Goal: Information Seeking & Learning: Learn about a topic

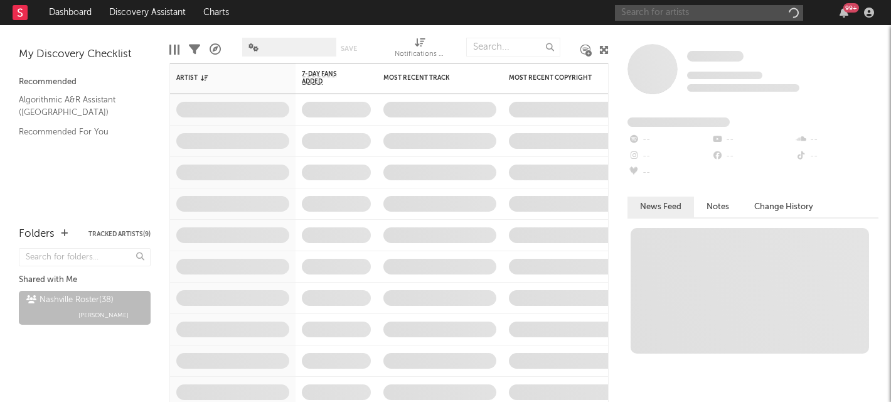
click at [689, 14] on input "text" at bounding box center [709, 13] width 188 height 16
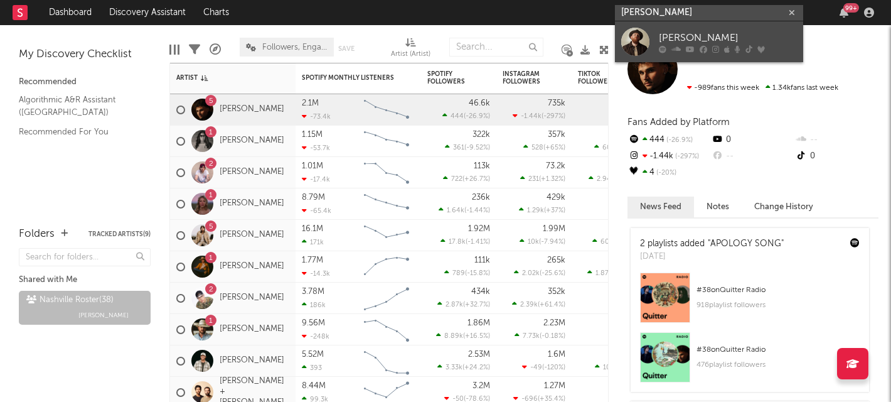
type input "[PERSON_NAME]"
click at [686, 37] on div "[PERSON_NAME]" at bounding box center [728, 37] width 138 height 15
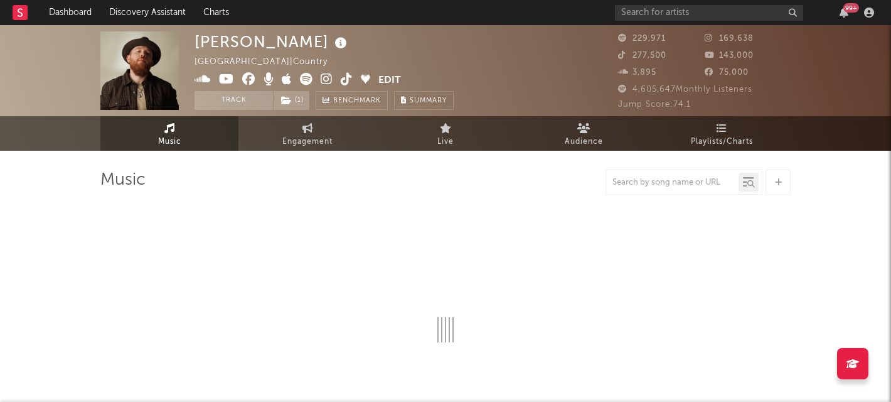
select select "6m"
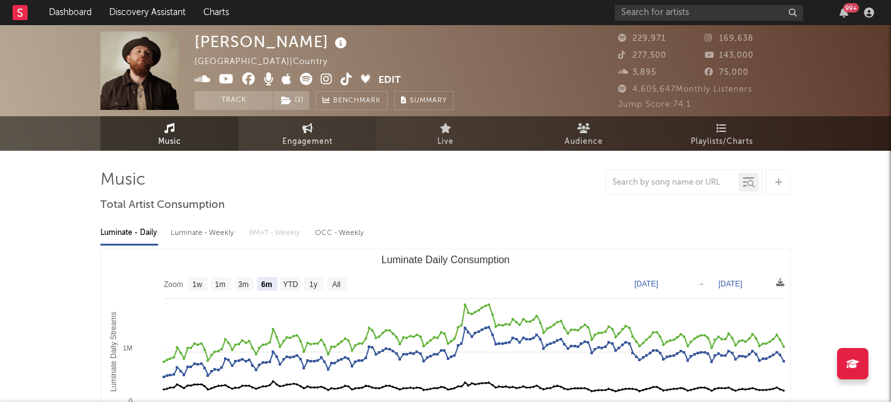
click at [313, 137] on span "Engagement" at bounding box center [307, 141] width 50 height 15
select select "1w"
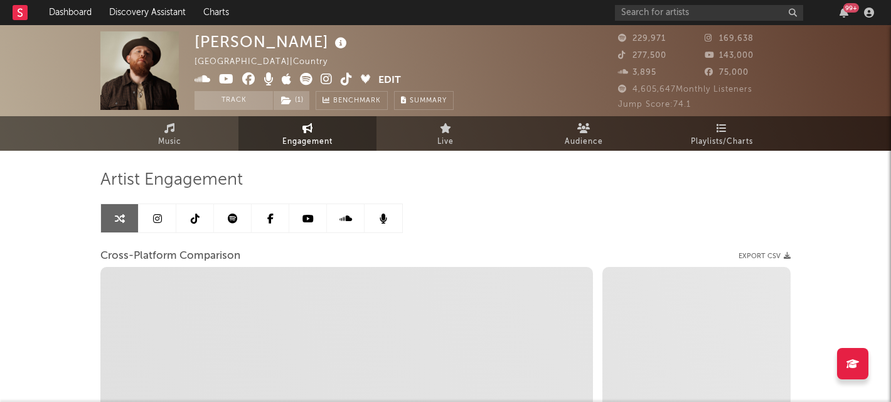
select select "1m"
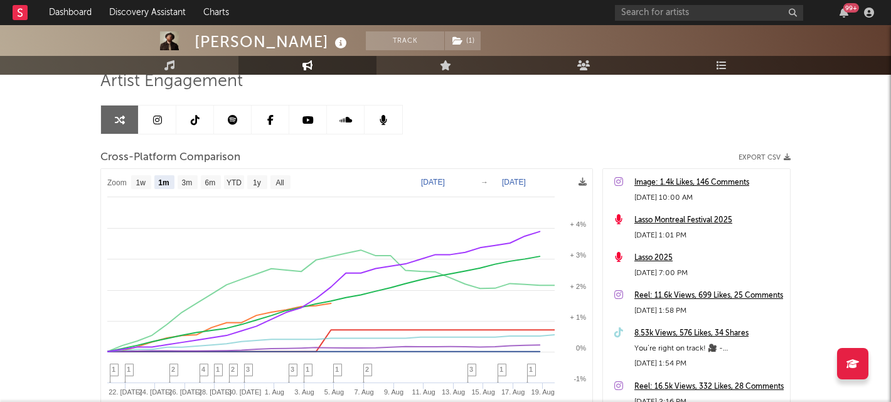
scroll to position [129, 0]
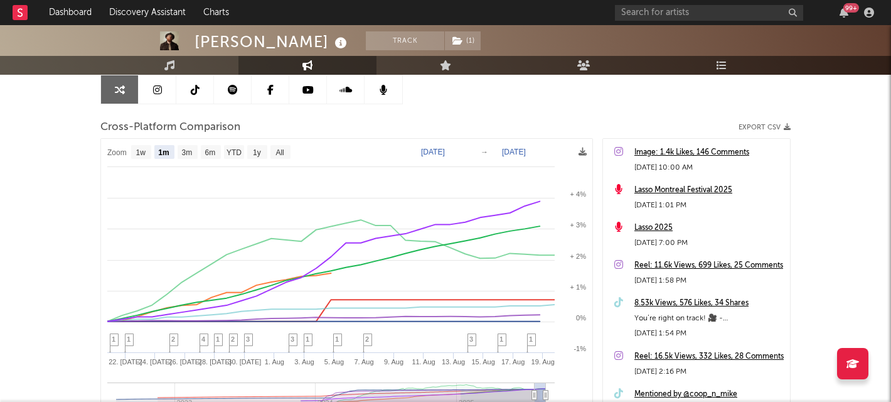
click at [445, 152] on text "Jul 20, 2025" at bounding box center [433, 151] width 24 height 9
click at [465, 150] on input "2025-07-20" at bounding box center [439, 152] width 58 height 13
click at [469, 151] on input "2025-07-20" at bounding box center [439, 152] width 58 height 13
type input "2024-11-01"
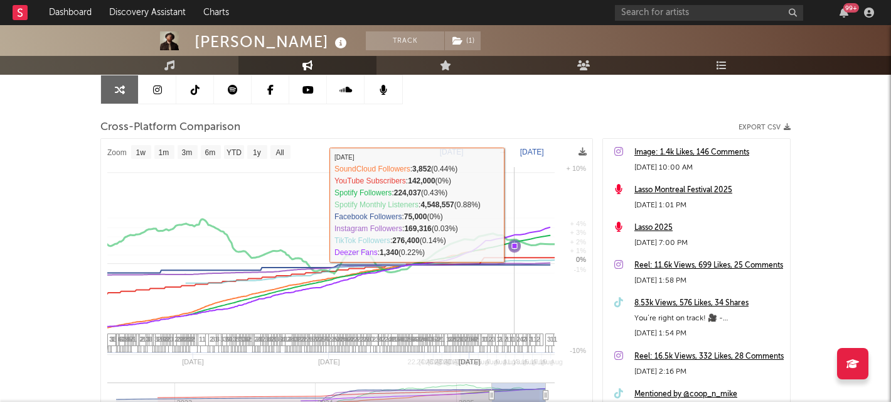
select select "1w"
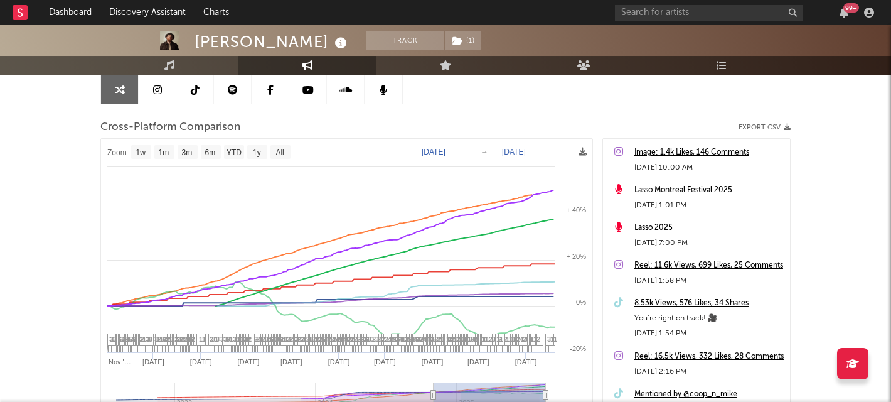
click at [526, 151] on text "[DATE]" at bounding box center [514, 151] width 24 height 9
click at [552, 151] on input "[DATE]" at bounding box center [522, 152] width 58 height 13
type input "2025-04-30"
select select "6m"
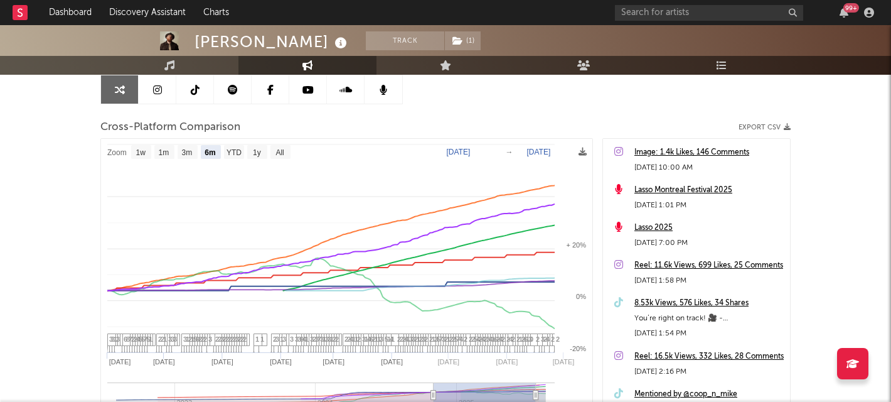
select select "6m"
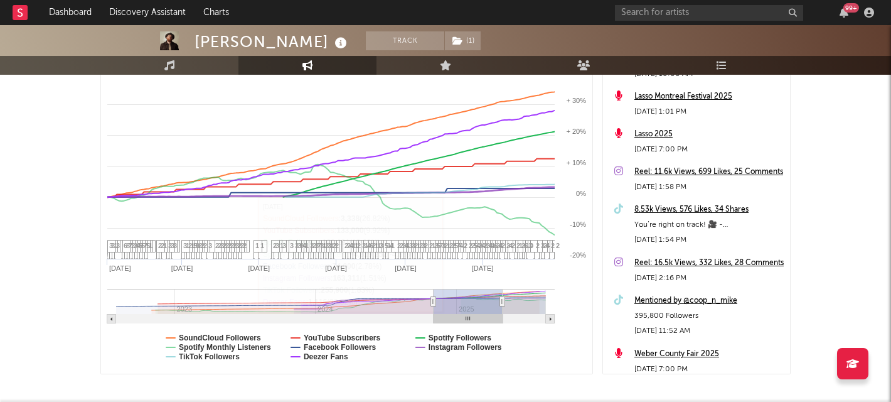
scroll to position [235, 0]
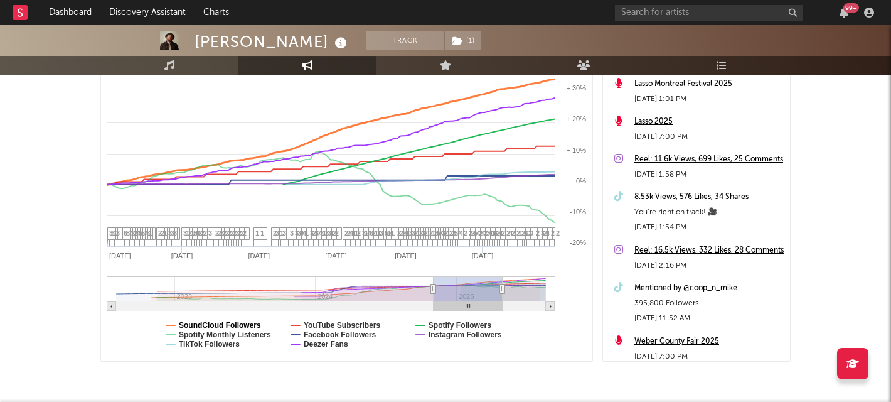
click at [221, 326] on text "SoundCloud Followers" at bounding box center [220, 325] width 82 height 9
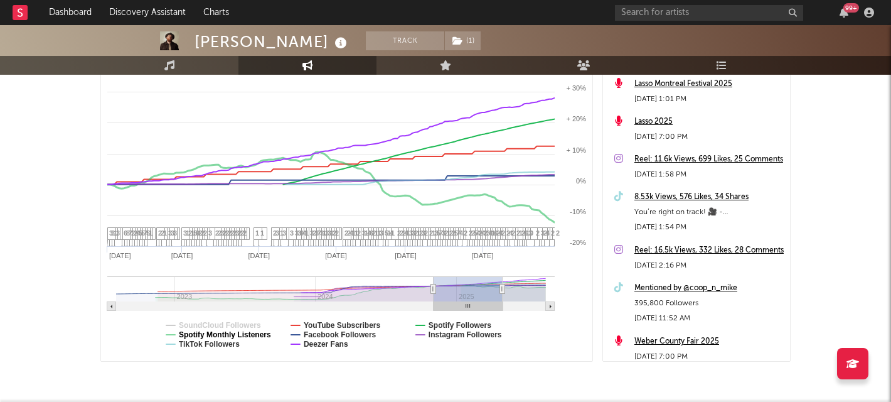
select select "6m"
click at [217, 336] on text "Spotify Monthly Listeners" at bounding box center [225, 334] width 92 height 9
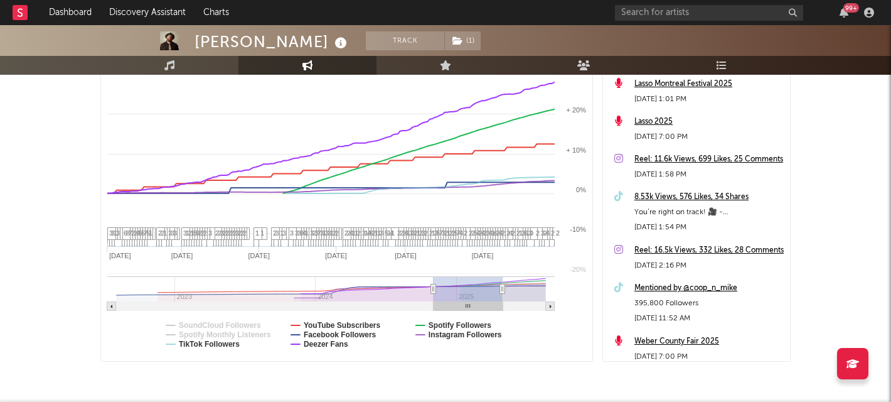
select select "6m"
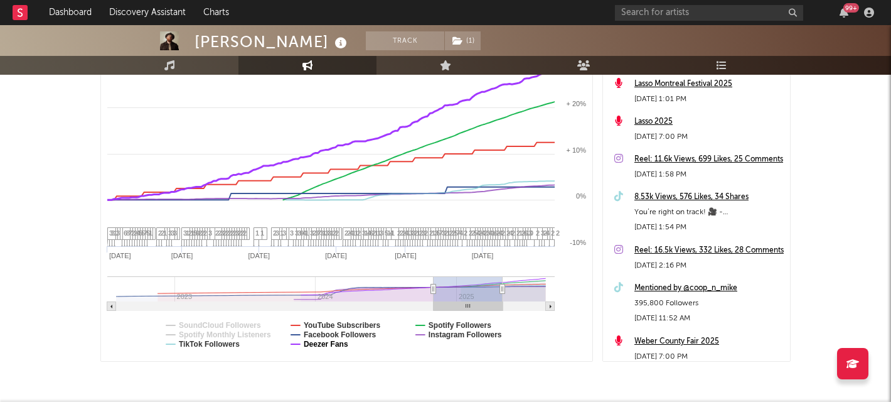
click at [320, 343] on text "Deezer Fans" at bounding box center [326, 343] width 45 height 9
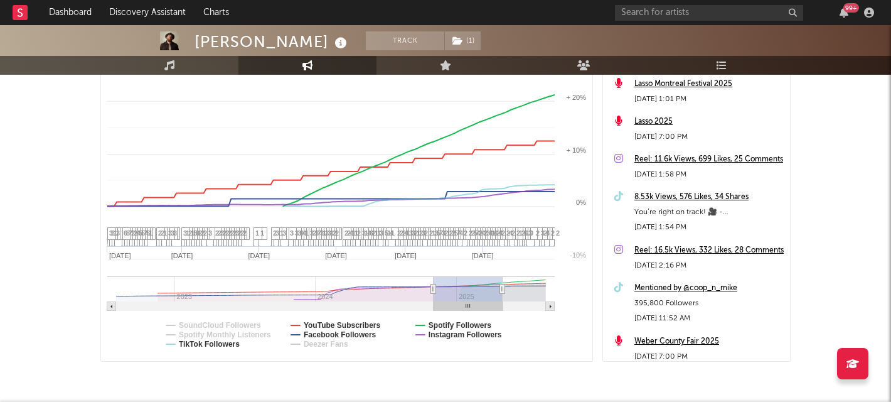
select select "6m"
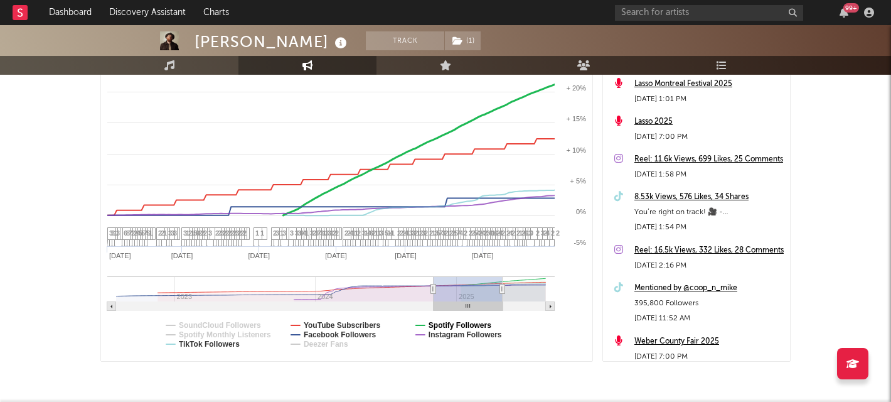
click at [457, 323] on text "Spotify Followers" at bounding box center [460, 325] width 63 height 9
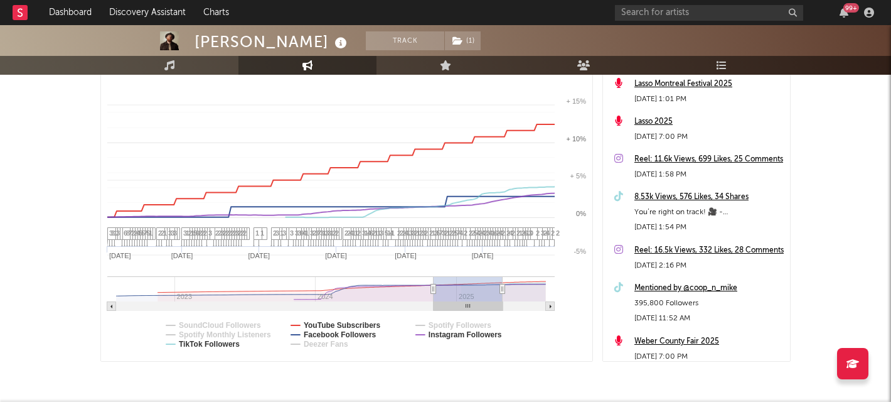
select select "6m"
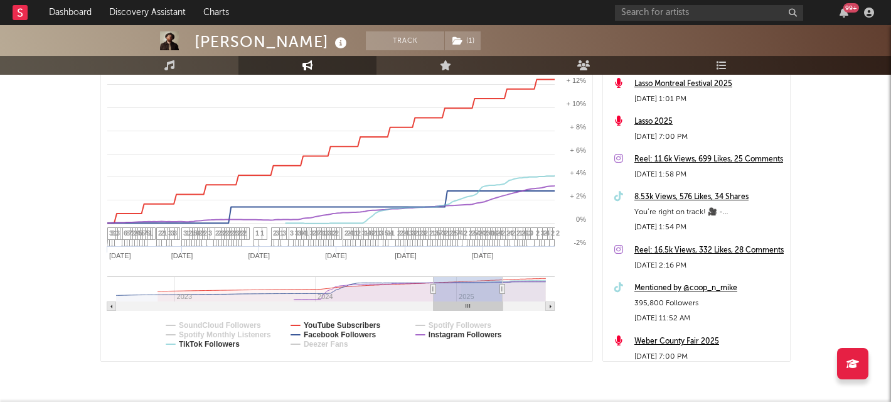
scroll to position [214, 0]
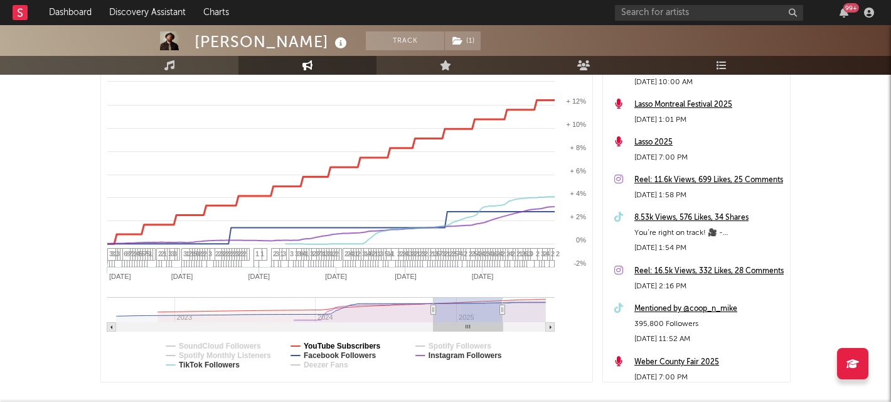
click at [312, 344] on text "YouTube Subscribers" at bounding box center [342, 345] width 77 height 9
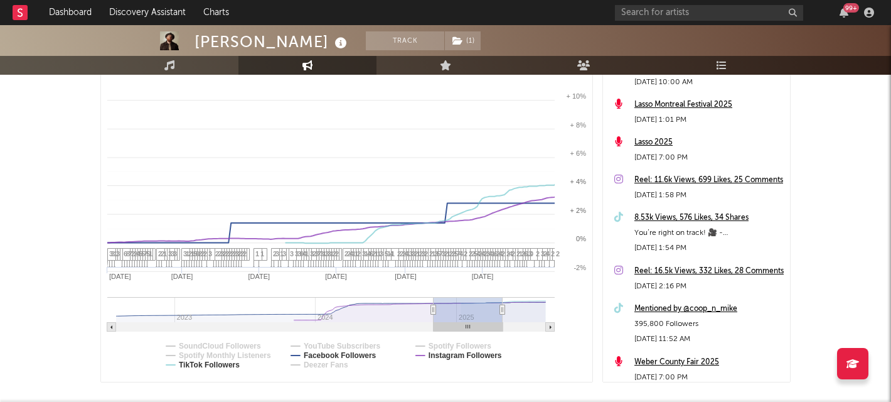
select select "6m"
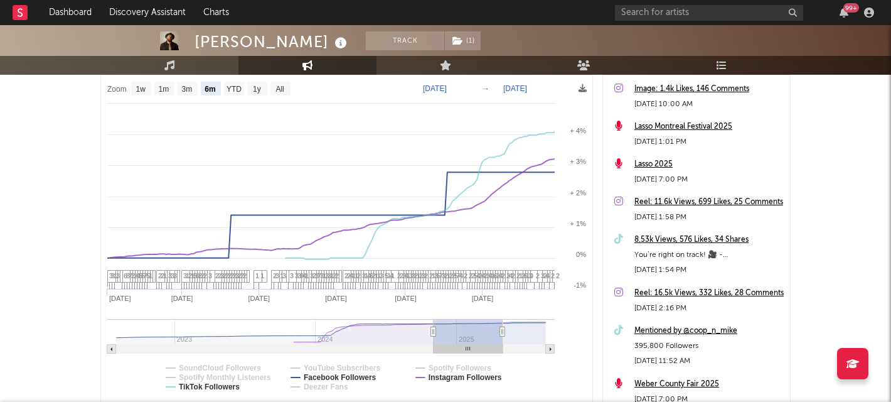
scroll to position [191, 0]
click at [582, 88] on icon at bounding box center [583, 89] width 8 height 8
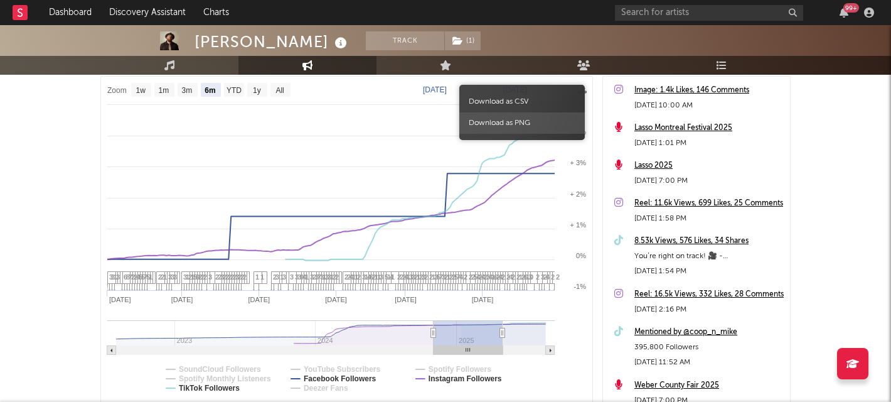
click at [508, 119] on span "Download as PNG" at bounding box center [521, 122] width 125 height 21
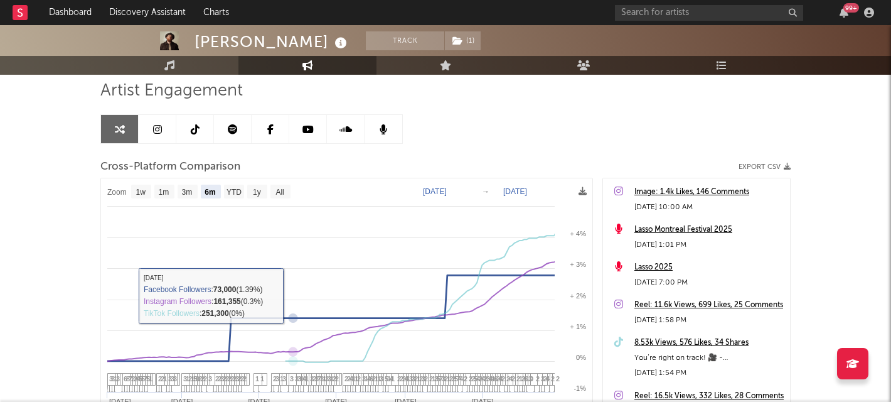
scroll to position [72, 0]
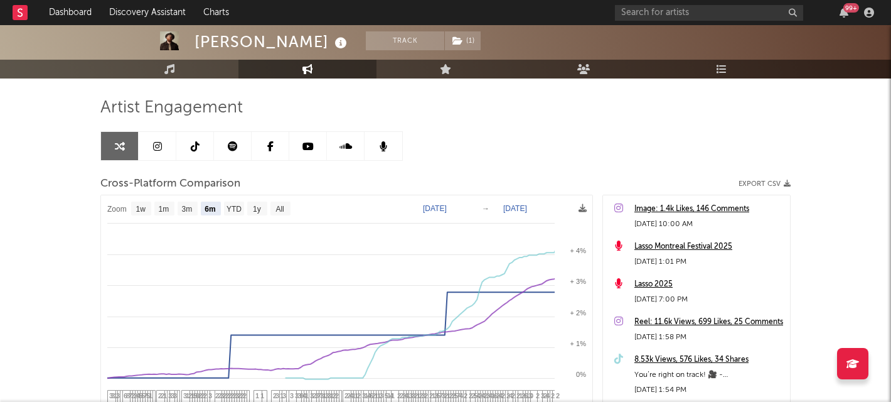
click at [483, 208] on text "→" at bounding box center [486, 208] width 8 height 9
click at [447, 210] on text "Nov 1, 2024" at bounding box center [435, 208] width 24 height 9
type input "2024-05-01"
type input "0002-05-01"
type input "2024-11-01"
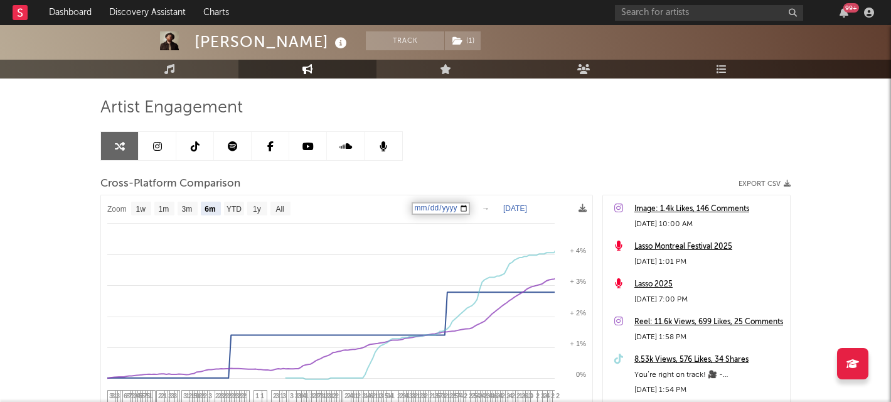
scroll to position [0, 0]
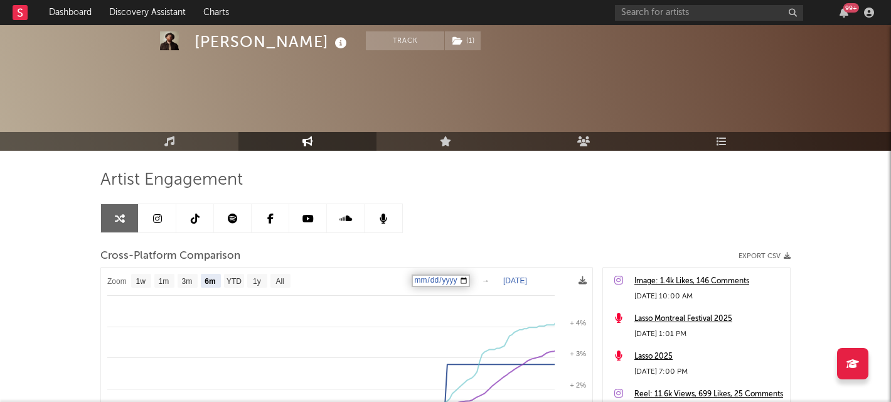
click at [508, 210] on div "Artist Engagement Cross-Platform Comparison Export CSV Zoom 1w 1m 3m 6m YTD 1y …" at bounding box center [445, 382] width 690 height 427
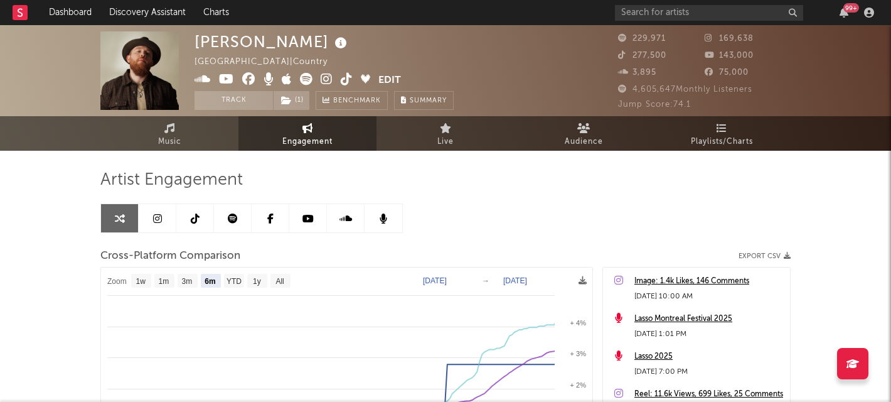
click at [510, 282] on text "Apr 30, 2025" at bounding box center [515, 280] width 24 height 9
click at [552, 277] on input "2025-04-30" at bounding box center [523, 280] width 58 height 13
type input "[DATE]"
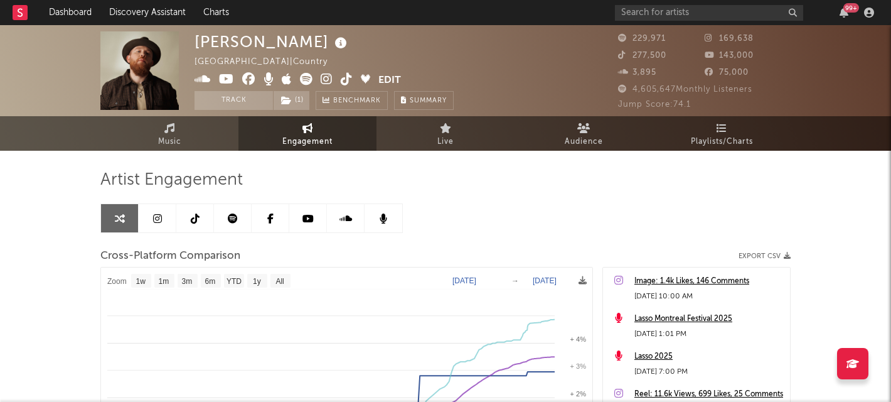
select select "1w"
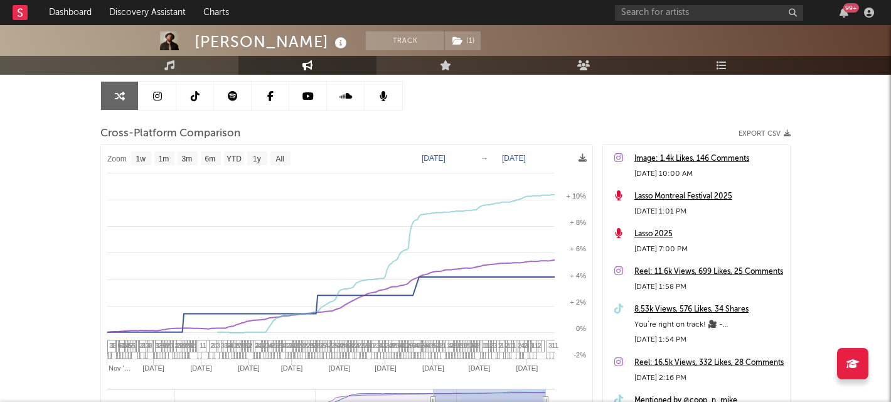
scroll to position [130, 0]
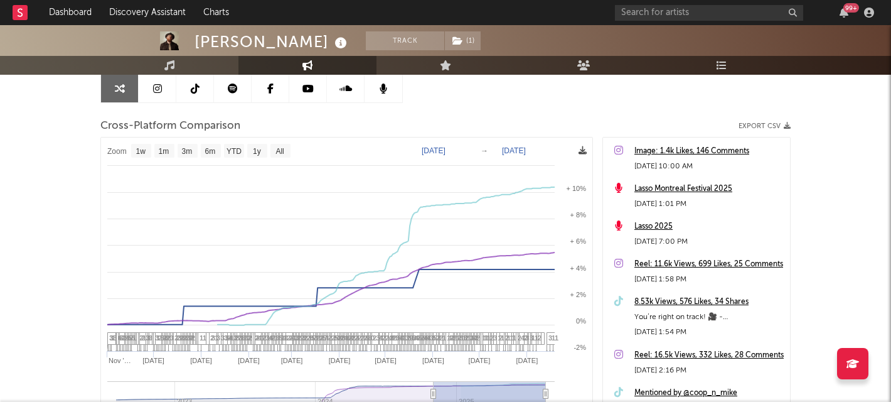
click at [582, 146] on icon at bounding box center [583, 150] width 8 height 8
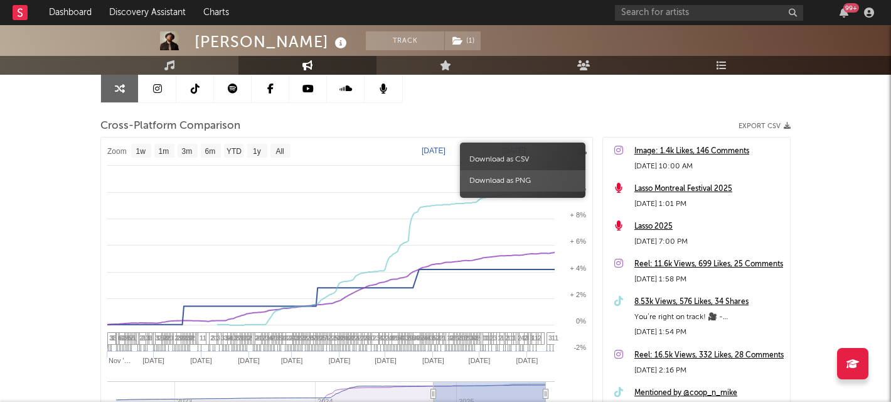
click at [545, 181] on span "Download as PNG" at bounding box center [522, 180] width 125 height 21
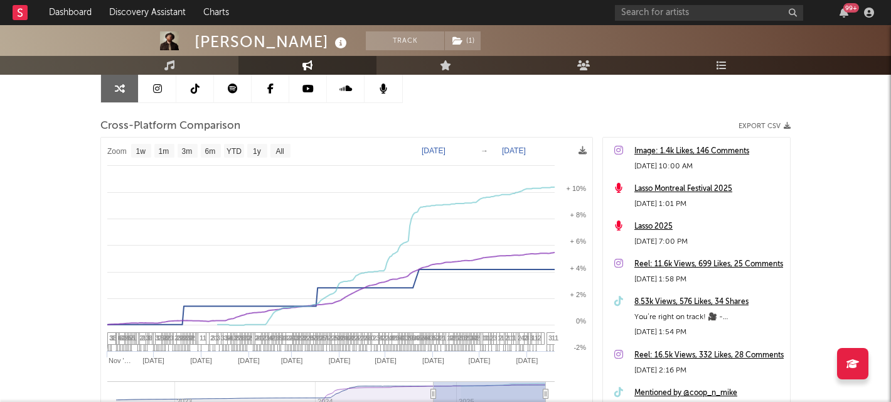
click at [446, 151] on text "Nov 1, 2024" at bounding box center [434, 150] width 24 height 9
click at [469, 151] on input "2024-11-01" at bounding box center [439, 150] width 58 height 13
type input "2025-05-01"
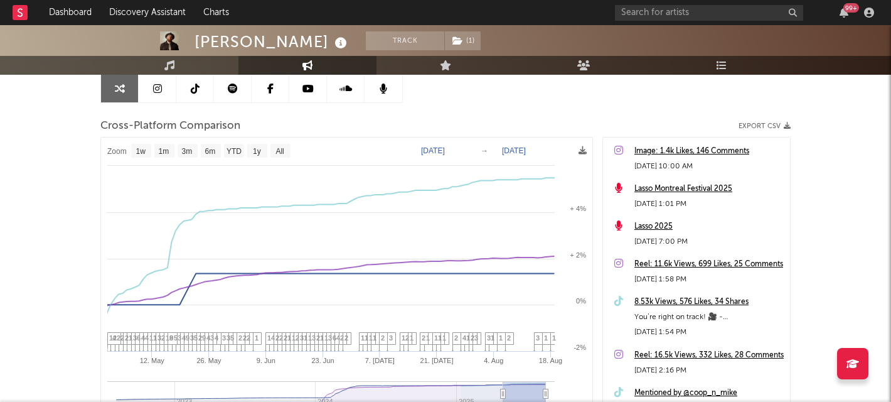
click at [587, 155] on rect at bounding box center [346, 301] width 491 height 328
click at [584, 150] on icon at bounding box center [583, 150] width 8 height 8
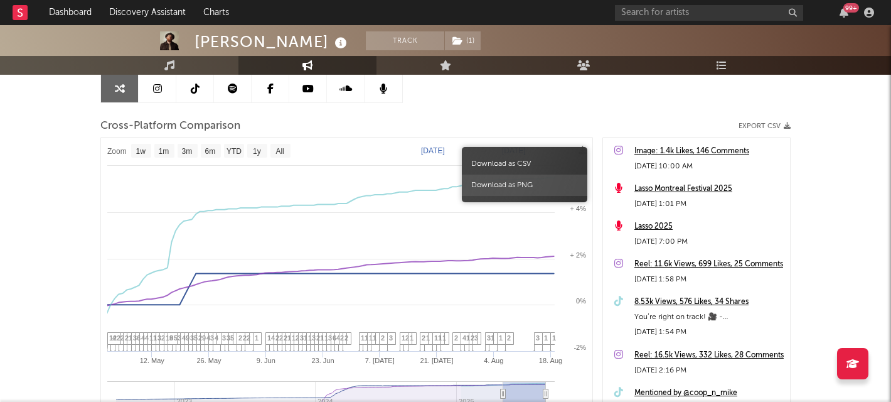
click at [526, 187] on span "Download as PNG" at bounding box center [524, 184] width 125 height 21
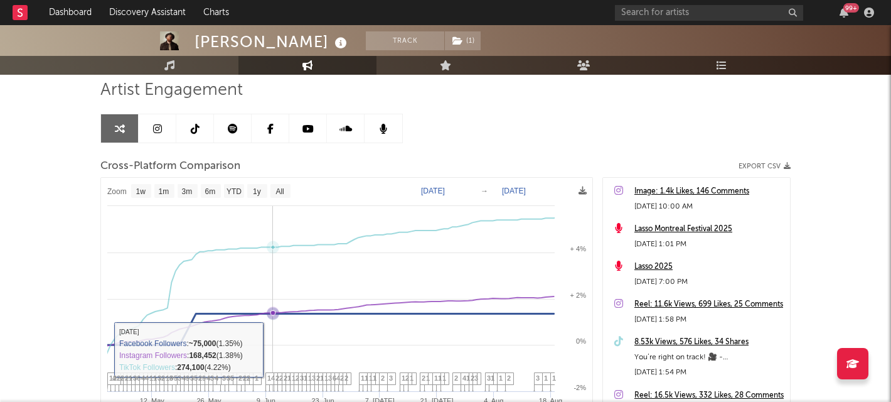
scroll to position [63, 0]
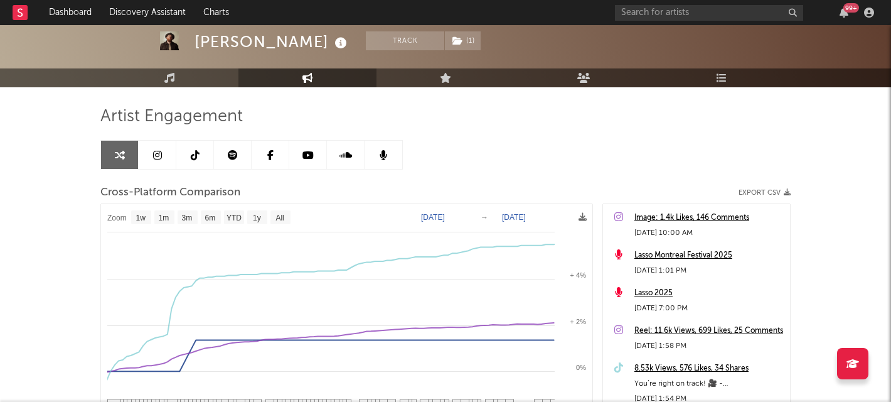
click at [262, 213] on rect at bounding box center [257, 217] width 20 height 14
select select "1y"
type input "[DATE]"
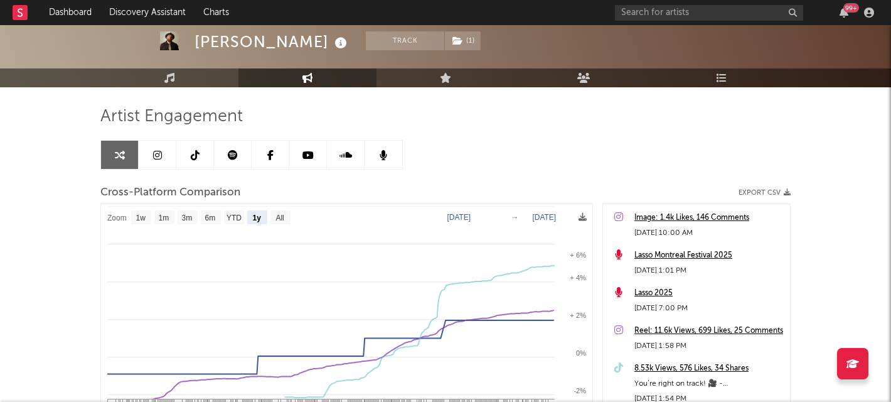
select select "1y"
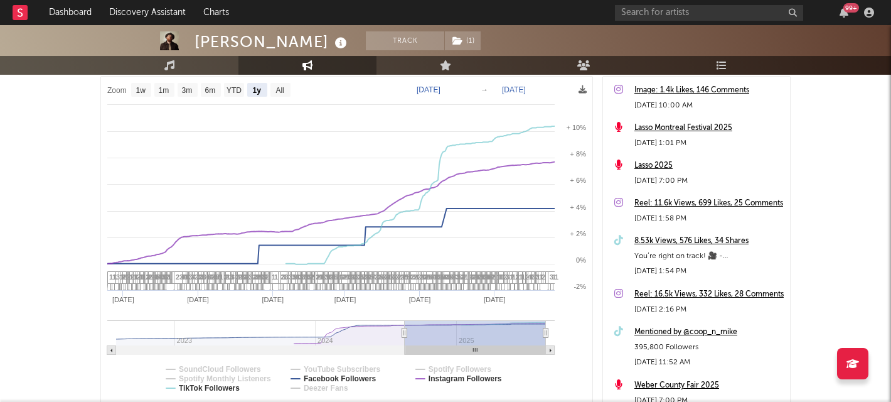
scroll to position [199, 0]
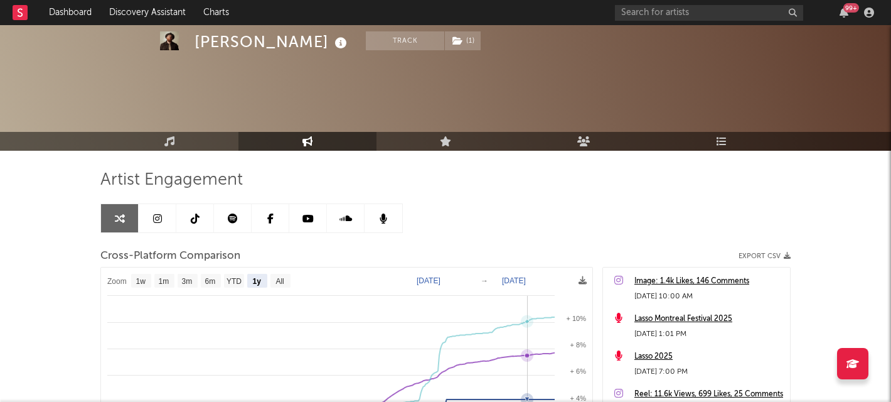
select select "1y"
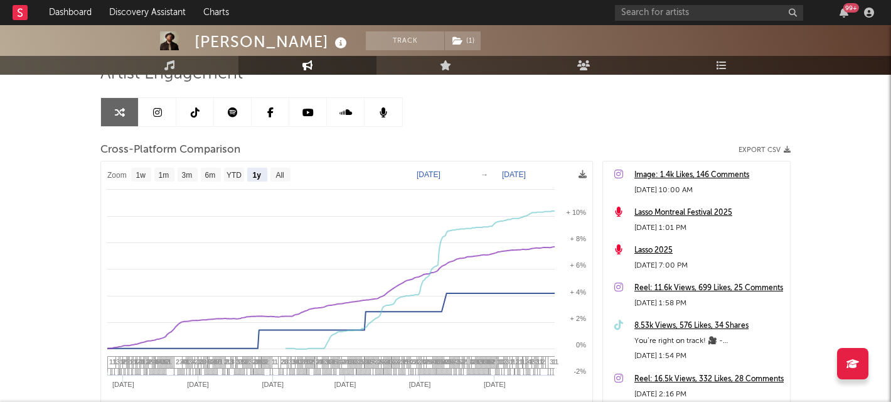
scroll to position [115, 0]
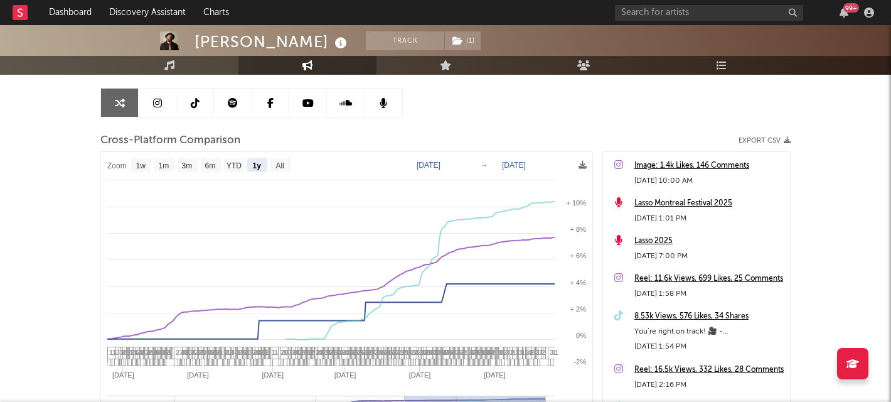
click at [158, 102] on icon at bounding box center [157, 103] width 9 height 10
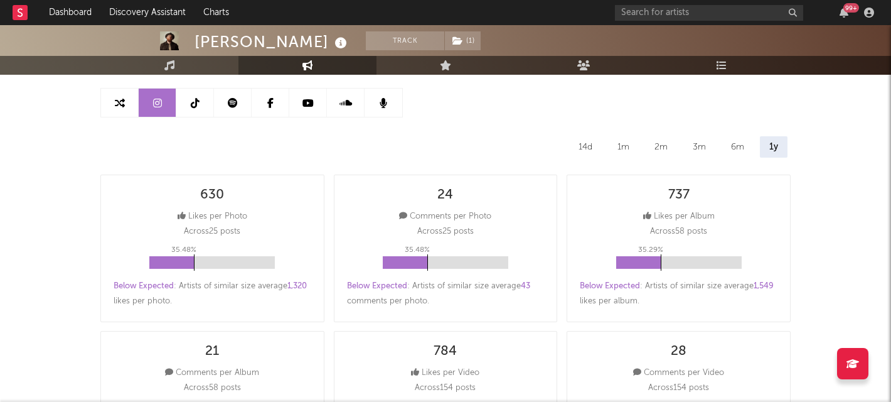
select select "6m"
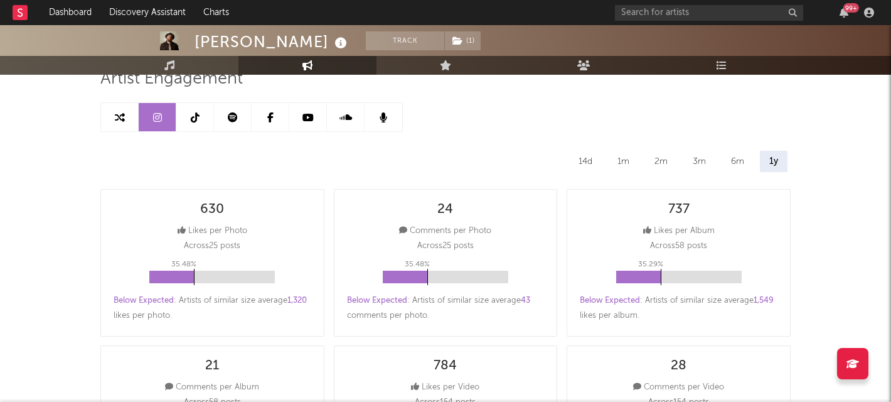
scroll to position [90, 0]
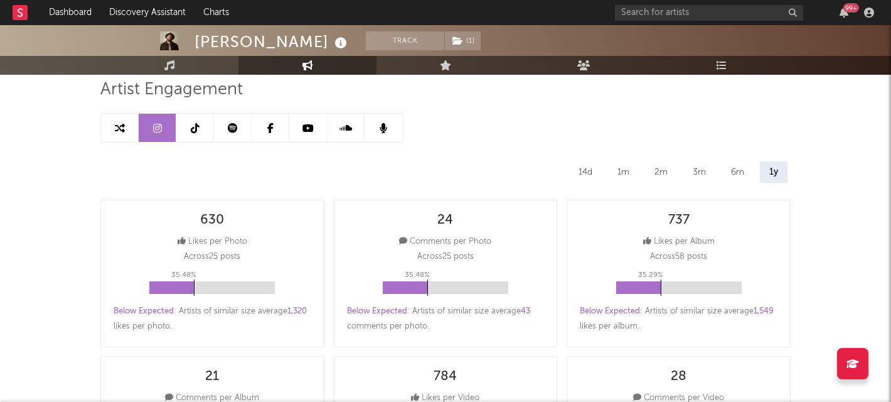
click at [740, 176] on div "6m" at bounding box center [738, 171] width 32 height 21
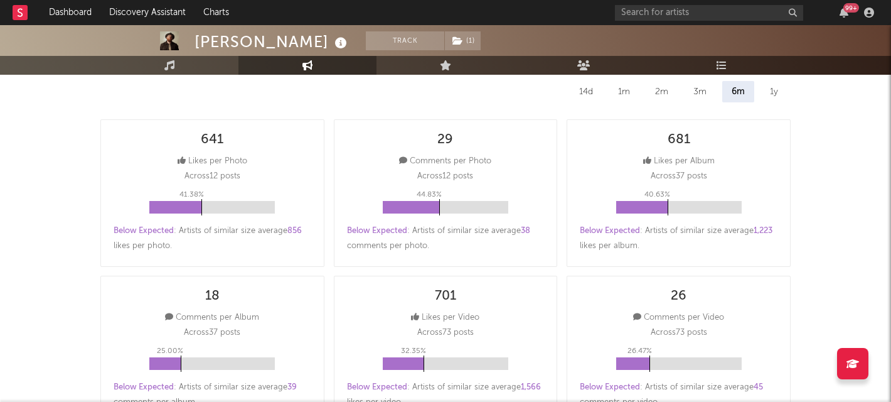
scroll to position [168, 0]
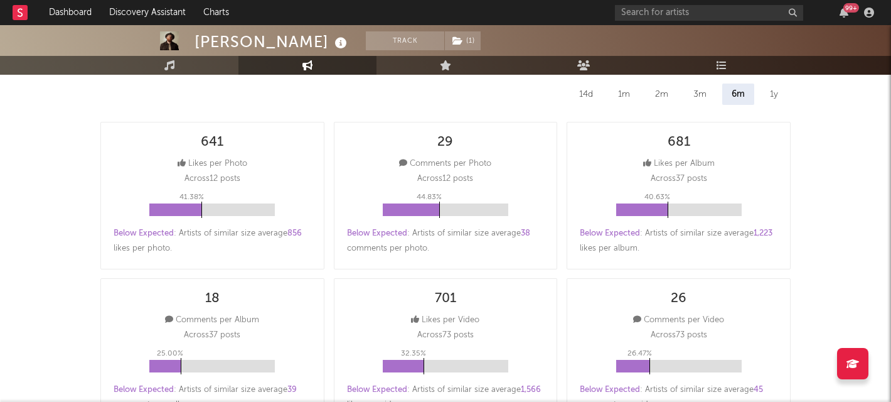
click at [700, 97] on div "3m" at bounding box center [700, 93] width 32 height 21
click at [738, 90] on div "6m" at bounding box center [738, 93] width 32 height 21
click at [697, 92] on div "3m" at bounding box center [700, 93] width 32 height 21
click at [772, 92] on div "1y" at bounding box center [774, 93] width 27 height 21
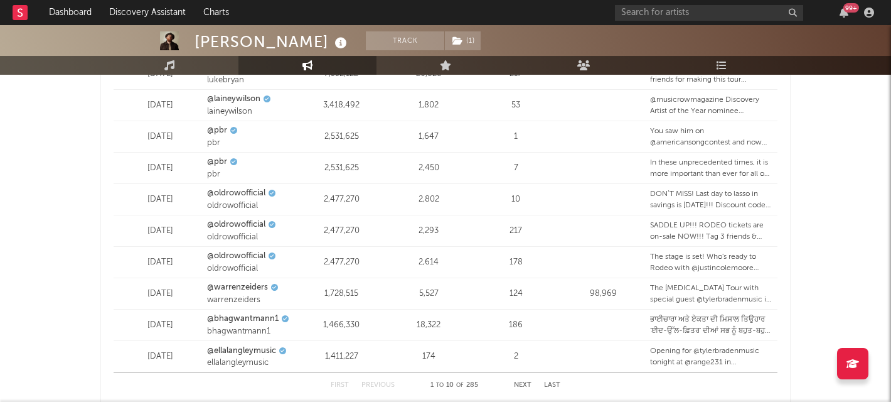
scroll to position [1599, 0]
